Goal: Download file/media

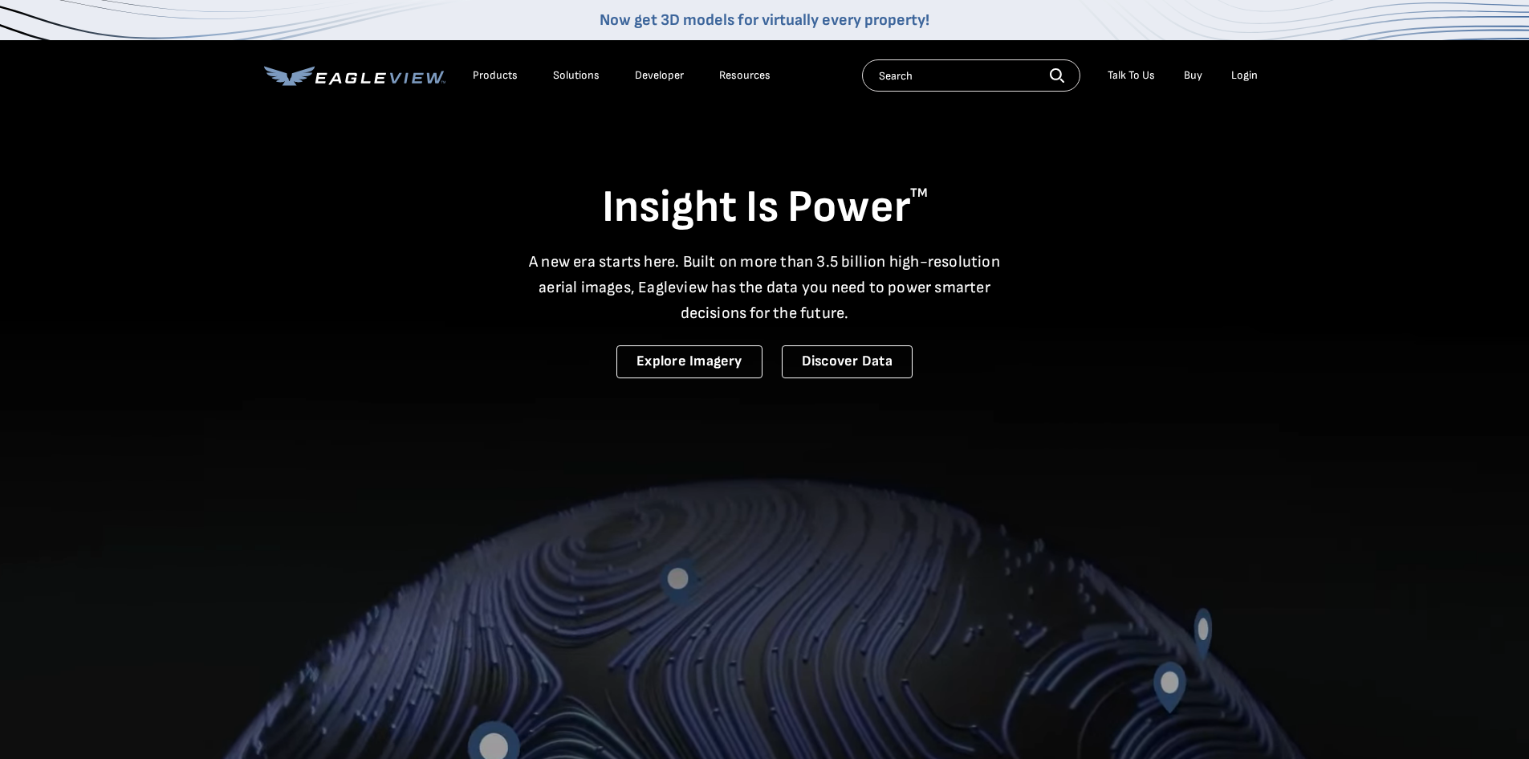
click at [1251, 74] on div "Login" at bounding box center [1245, 75] width 26 height 14
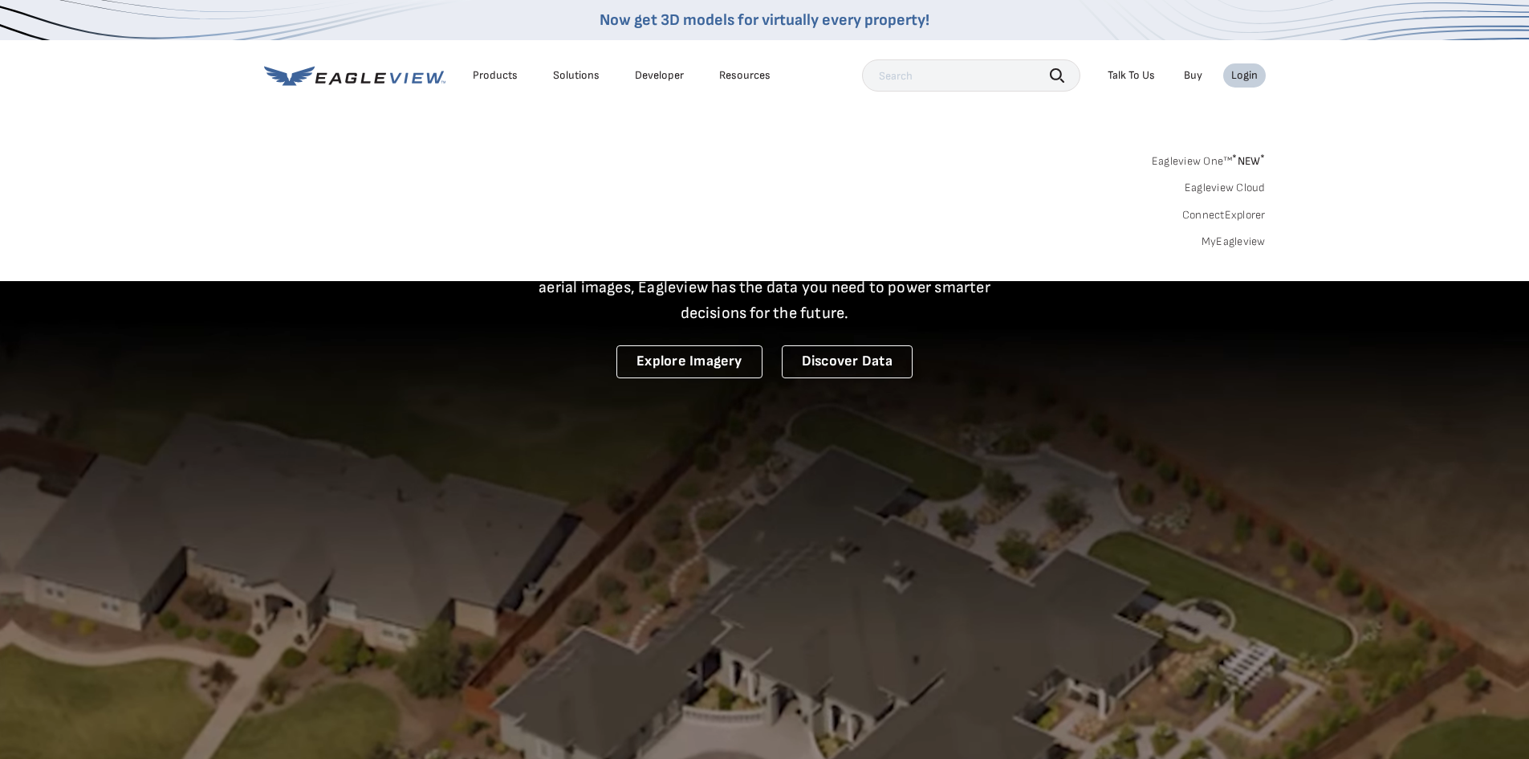
click at [1247, 242] on link "MyEagleview" at bounding box center [1234, 241] width 64 height 14
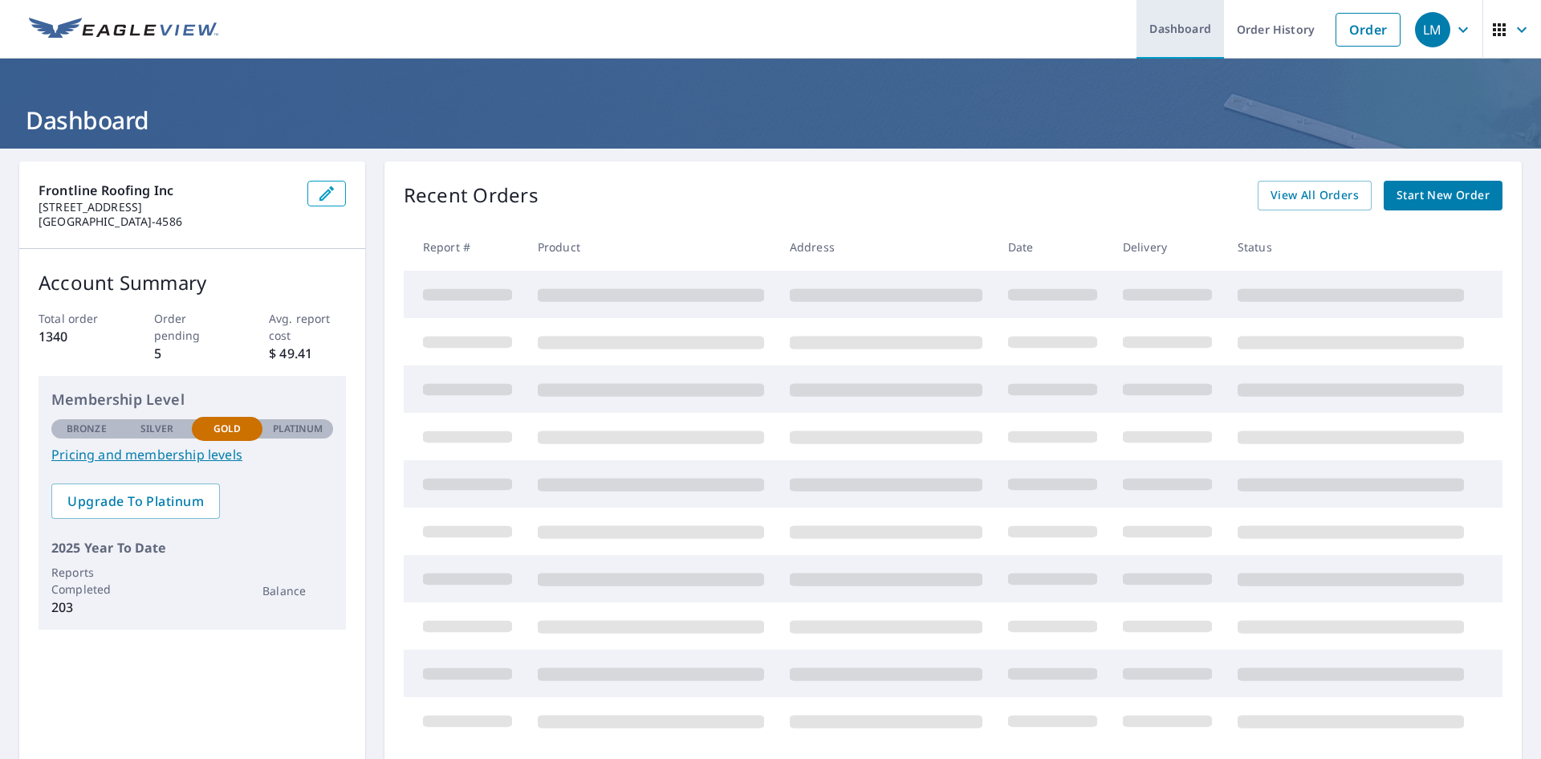
click at [1191, 32] on link "Dashboard" at bounding box center [1181, 29] width 88 height 59
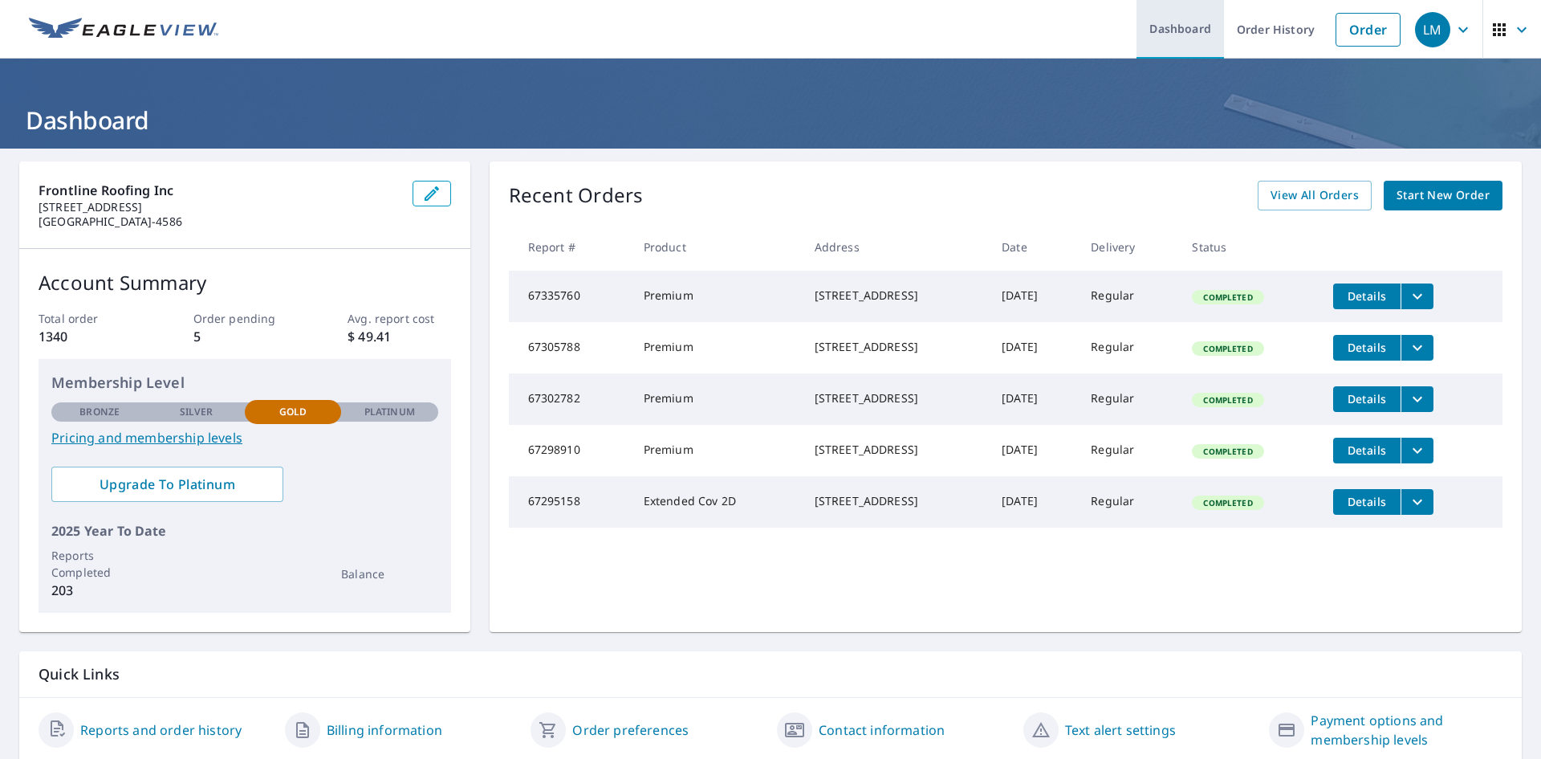
click at [1193, 23] on link "Dashboard" at bounding box center [1181, 29] width 88 height 59
click at [1419, 511] on icon "filesDropdownBtn-67295158" at bounding box center [1417, 501] width 19 height 19
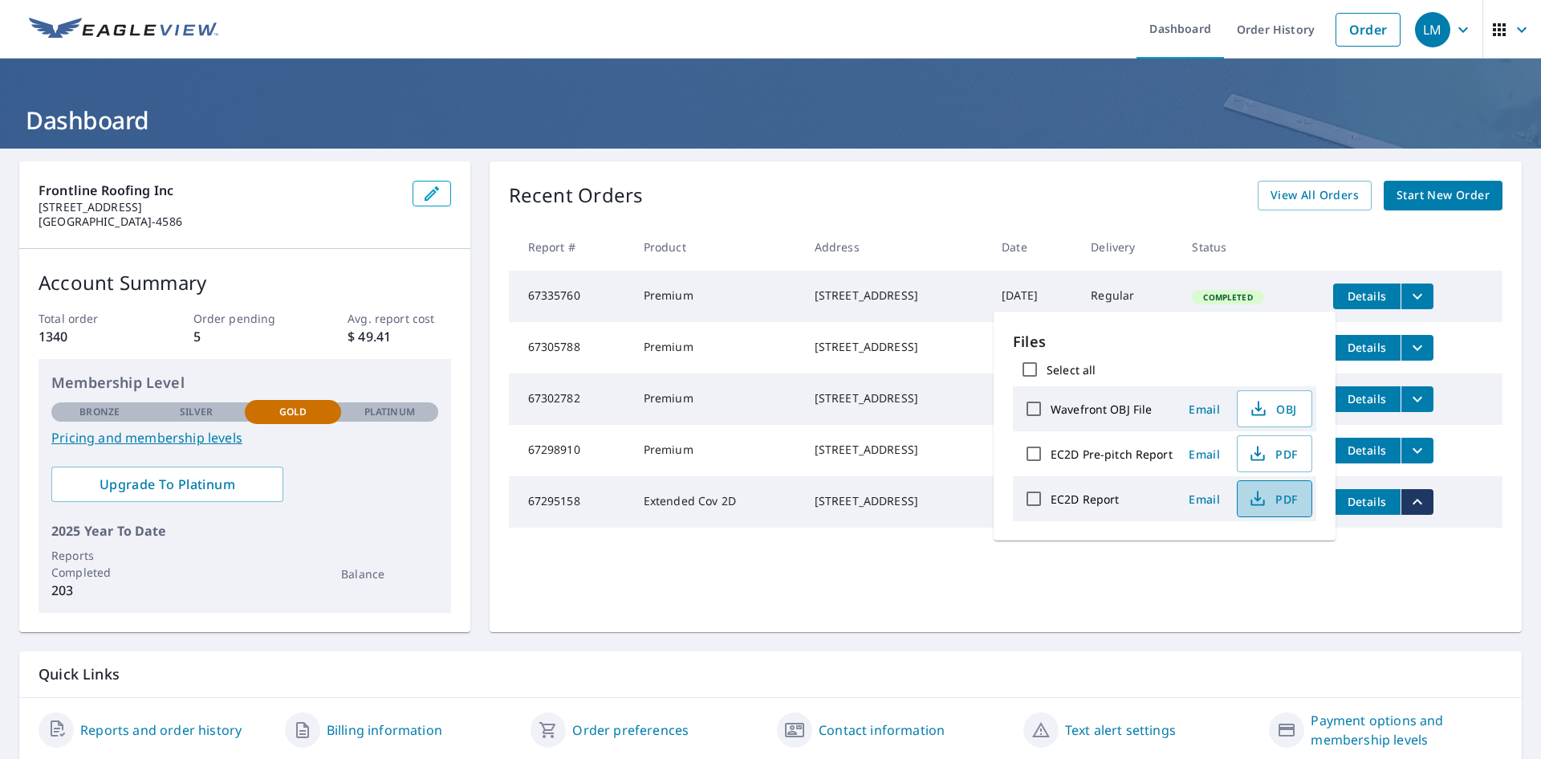
click at [1262, 495] on icon "button" at bounding box center [1257, 498] width 19 height 19
click at [1269, 454] on span "PDF" at bounding box center [1273, 453] width 51 height 19
click at [1257, 454] on icon "button" at bounding box center [1258, 451] width 7 height 10
click at [1445, 234] on th at bounding box center [1412, 246] width 182 height 47
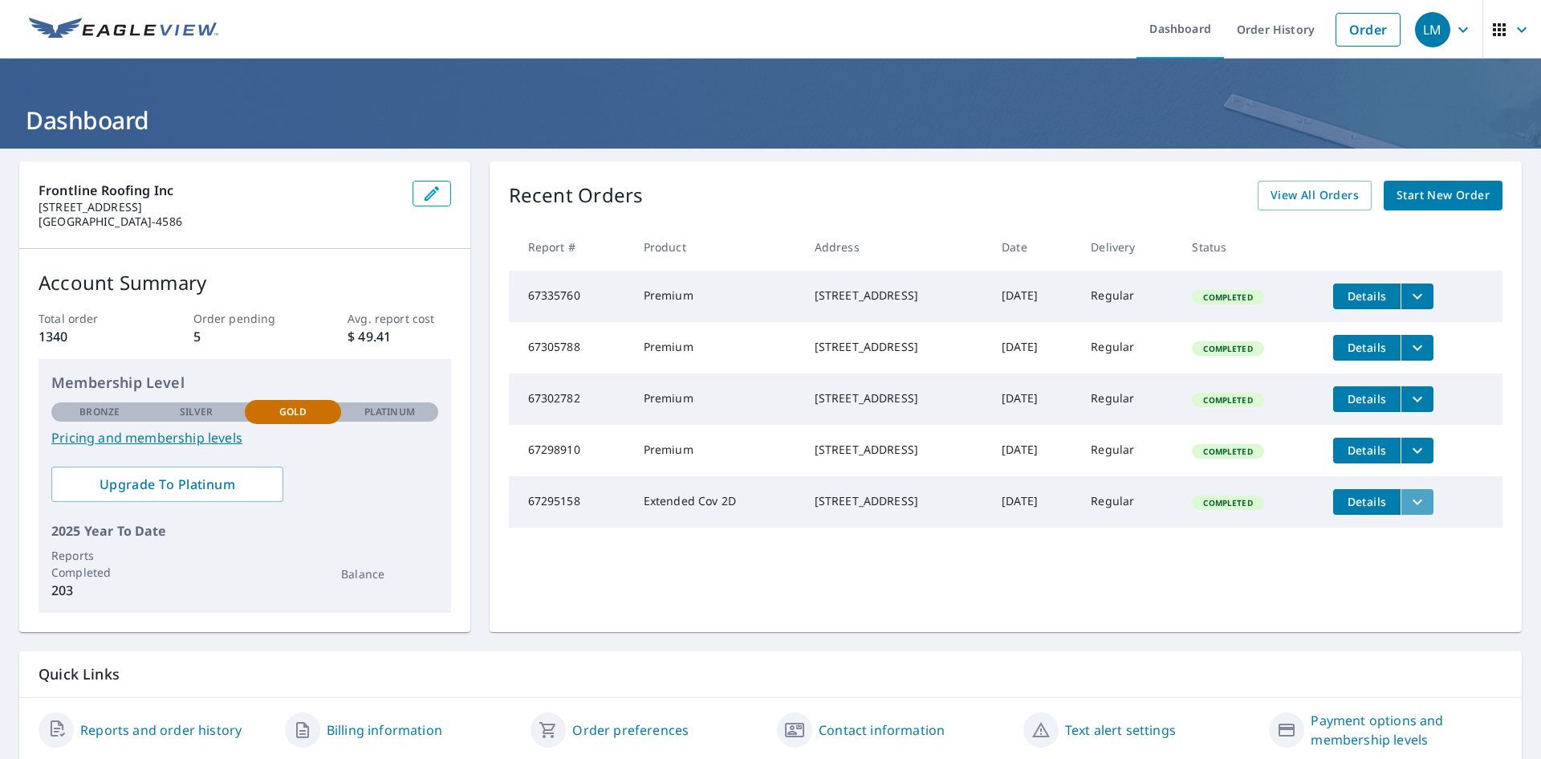
click at [1423, 504] on icon "filesDropdownBtn-67295158" at bounding box center [1418, 502] width 10 height 6
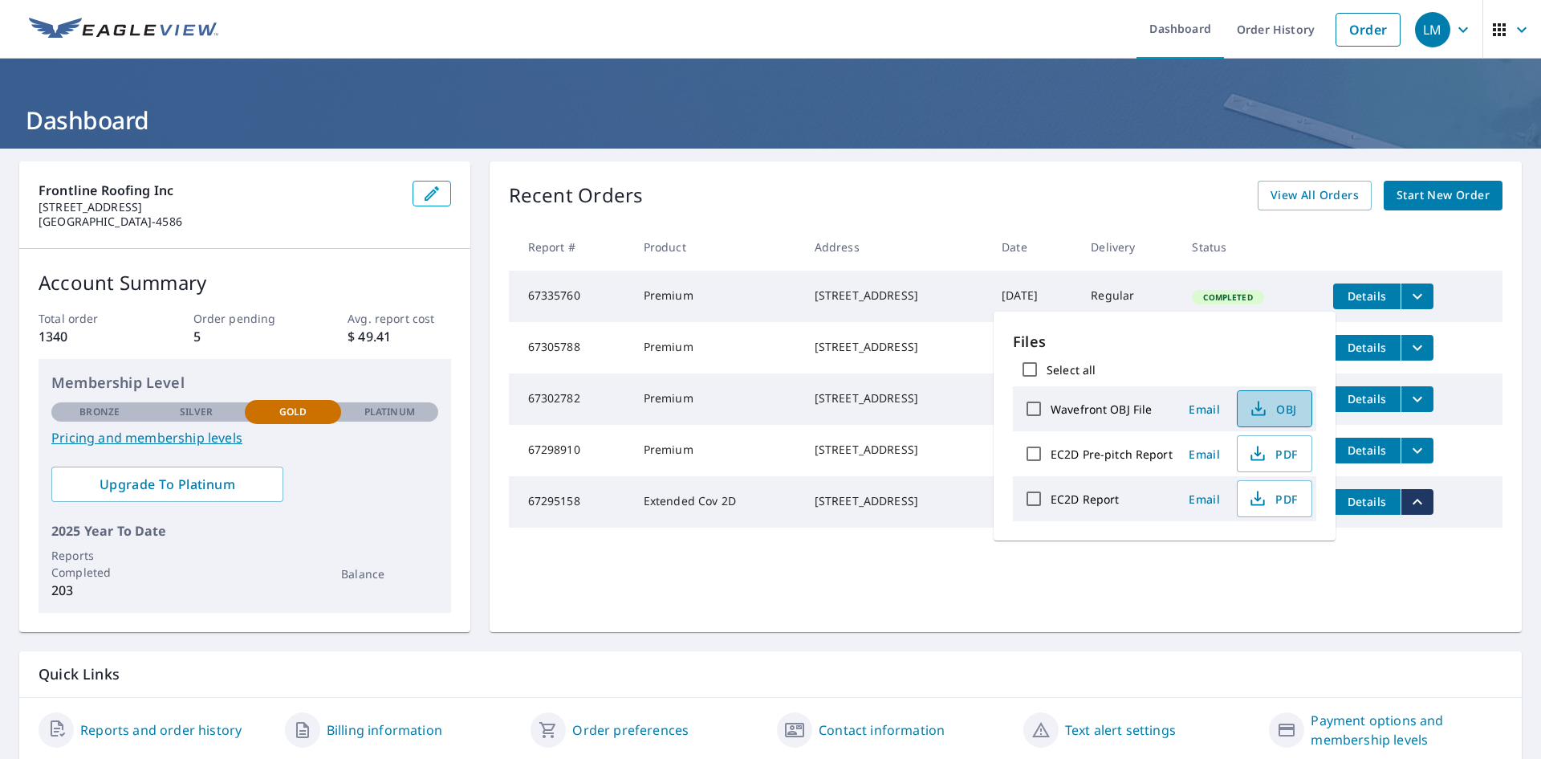
click at [1259, 412] on icon "button" at bounding box center [1258, 408] width 19 height 19
click at [1292, 411] on span "OBJ" at bounding box center [1273, 408] width 51 height 19
drag, startPoint x: 713, startPoint y: 152, endPoint x: 722, endPoint y: 80, distance: 72.0
click at [713, 152] on div "Frontline Roofing Inc 31796 Casino Dr Ste J Lake Elsinore, CA 92530-4586 Accoun…" at bounding box center [770, 462] width 1541 height 626
